Goal: Task Accomplishment & Management: Manage account settings

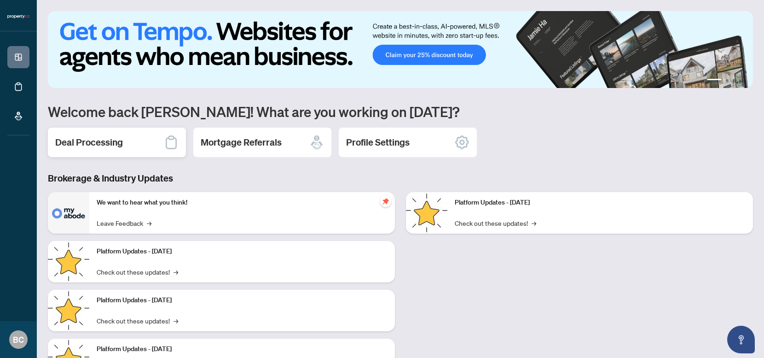
click at [99, 148] on h2 "Deal Processing" at bounding box center [89, 142] width 68 height 13
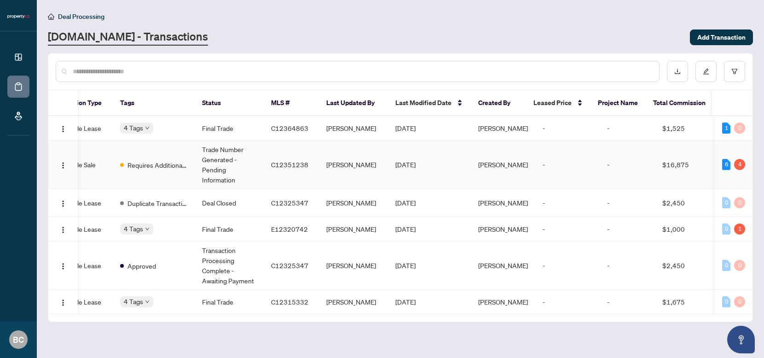
scroll to position [0, 199]
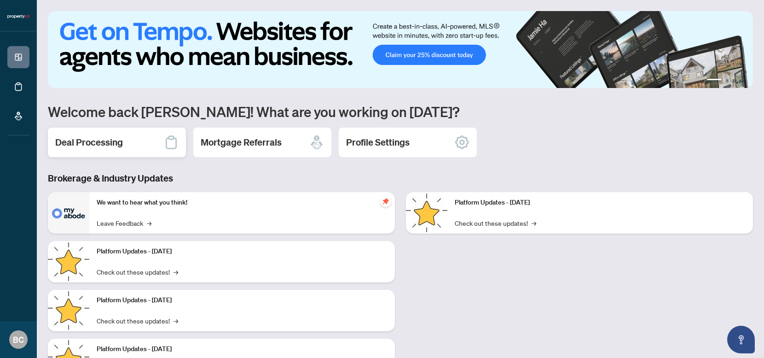
click at [111, 138] on h2 "Deal Processing" at bounding box center [89, 142] width 68 height 13
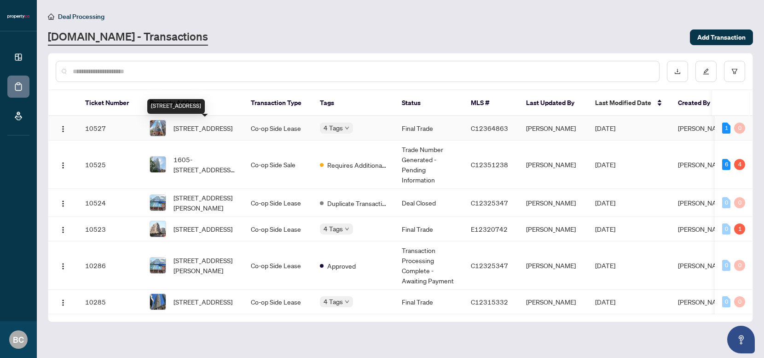
click at [194, 132] on span "[STREET_ADDRESS]" at bounding box center [203, 128] width 59 height 10
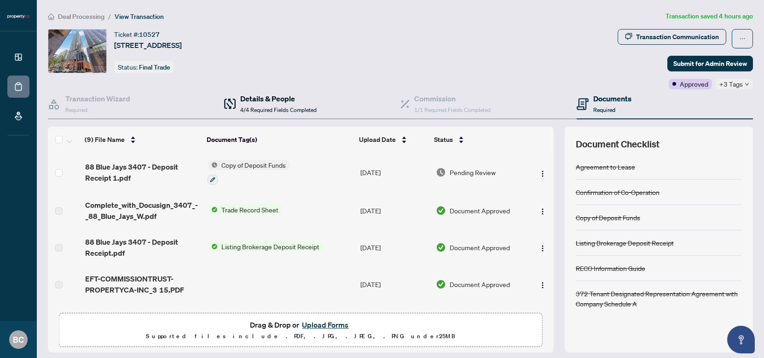
click at [272, 104] on div "Details & People 4/4 Required Fields Completed" at bounding box center [278, 104] width 76 height 22
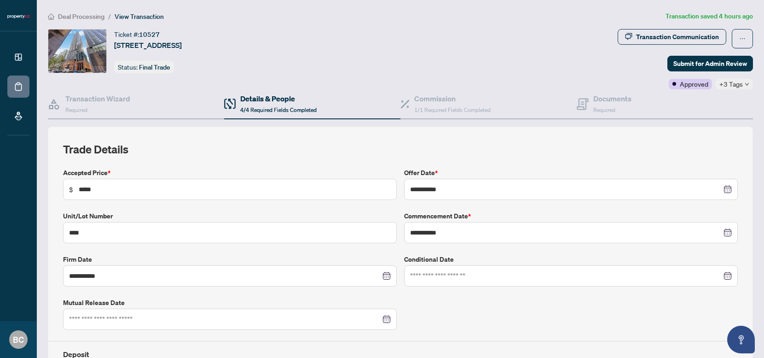
click at [317, 41] on div "Ticket #: 10527 [STREET_ADDRESS] Status: Final Trade" at bounding box center [331, 51] width 566 height 44
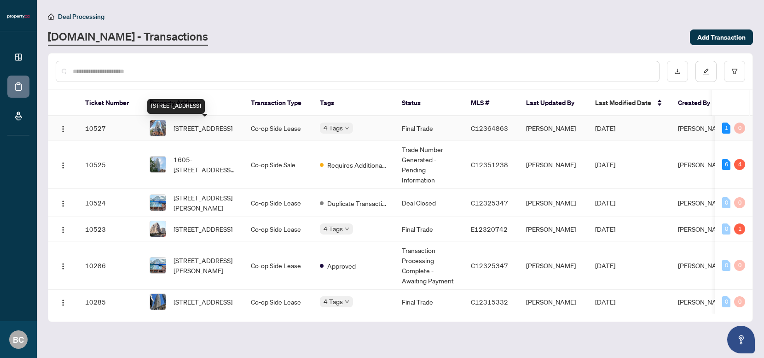
click at [214, 130] on span "[STREET_ADDRESS]" at bounding box center [203, 128] width 59 height 10
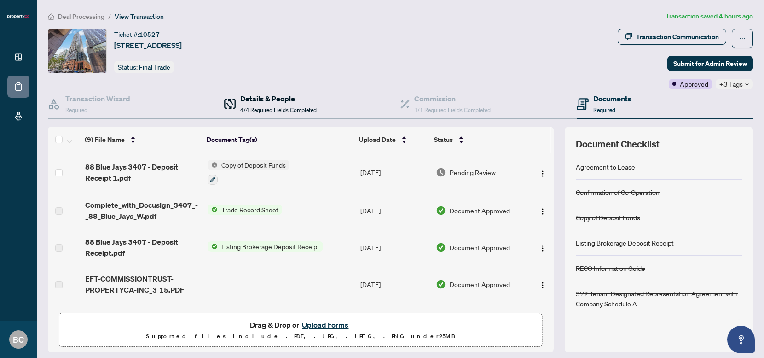
click at [294, 106] on span "4/4 Required Fields Completed" at bounding box center [278, 109] width 76 height 7
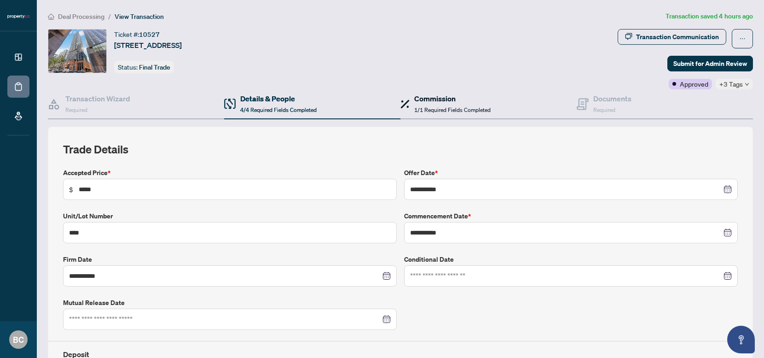
click at [454, 104] on div "Commission 1/1 Required Fields Completed" at bounding box center [452, 104] width 76 height 22
